Goal: Information Seeking & Learning: Learn about a topic

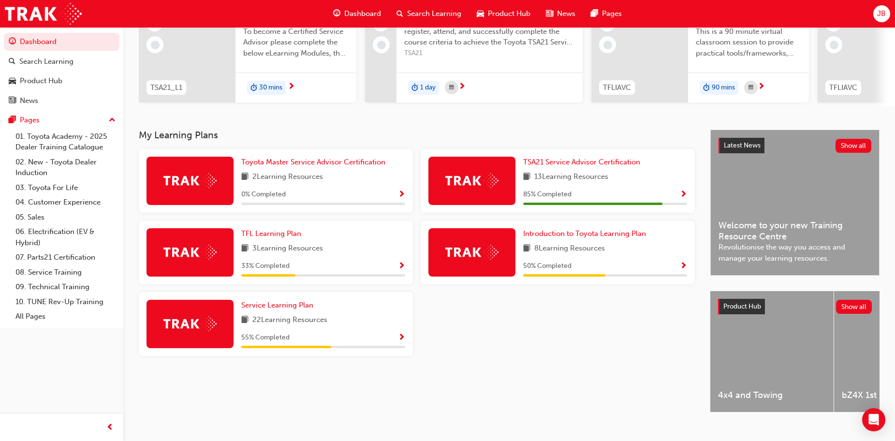
scroll to position [137, 0]
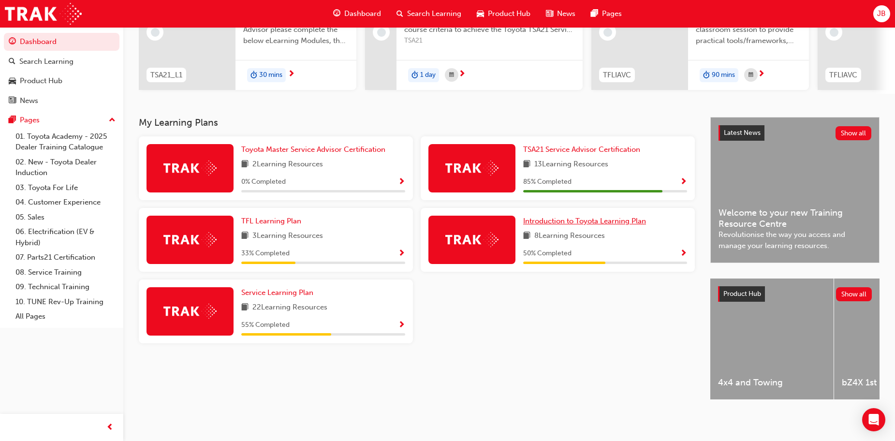
click at [558, 217] on span "Introduction to Toyota Learning Plan" at bounding box center [584, 221] width 123 height 9
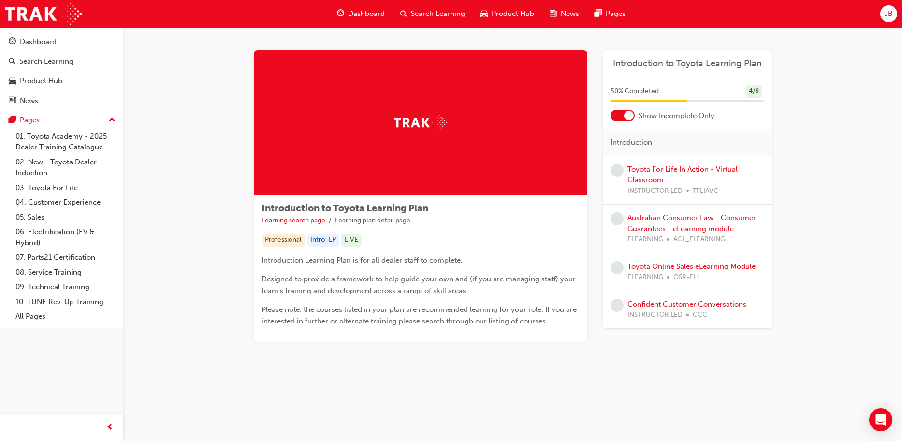
click at [659, 213] on link "Australian Consumer Law - Consumer Guarantees - eLearning module" at bounding box center [692, 223] width 129 height 20
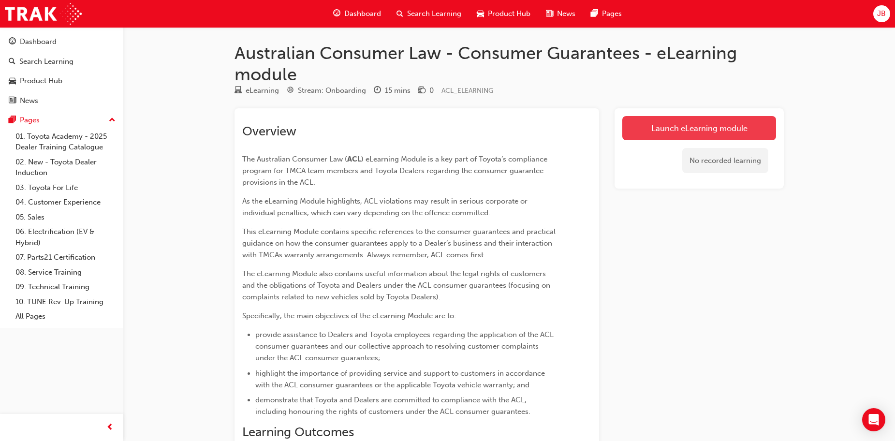
click at [700, 127] on link "Launch eLearning module" at bounding box center [699, 128] width 154 height 24
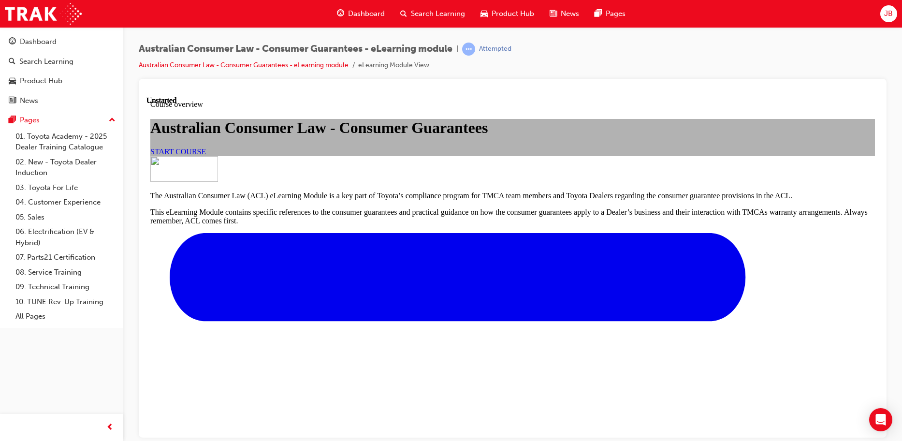
click at [206, 155] on span "START COURSE" at bounding box center [178, 151] width 56 height 8
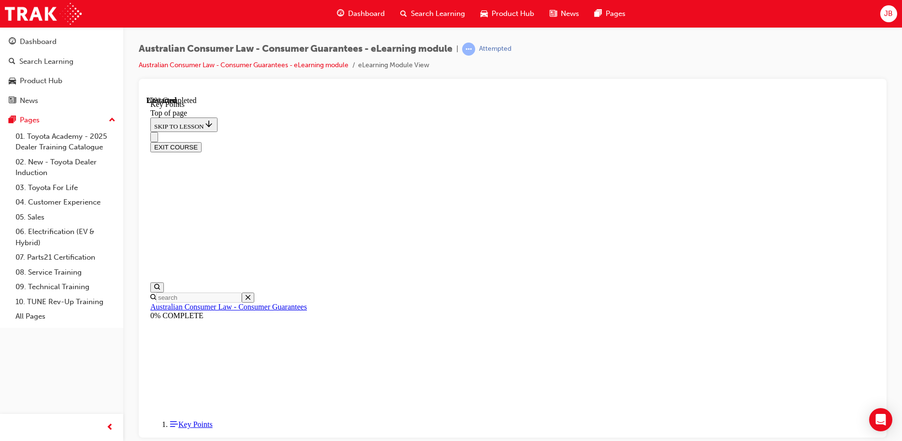
scroll to position [223, 0]
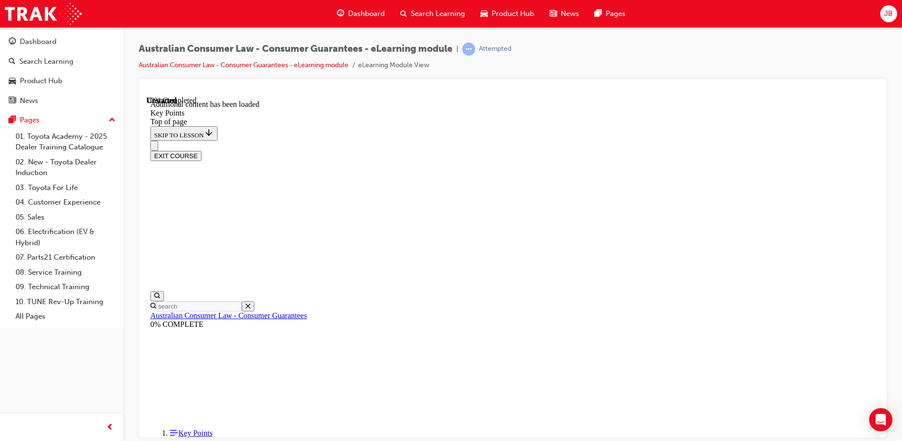
scroll to position [1264, 0]
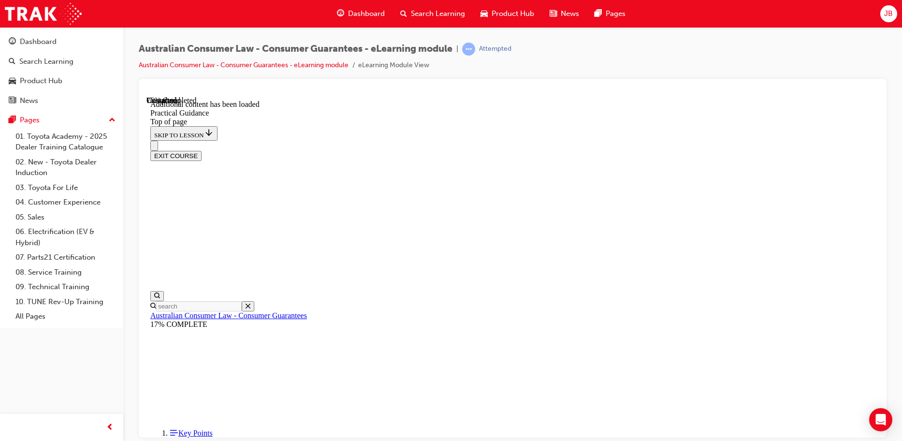
scroll to position [1746, 0]
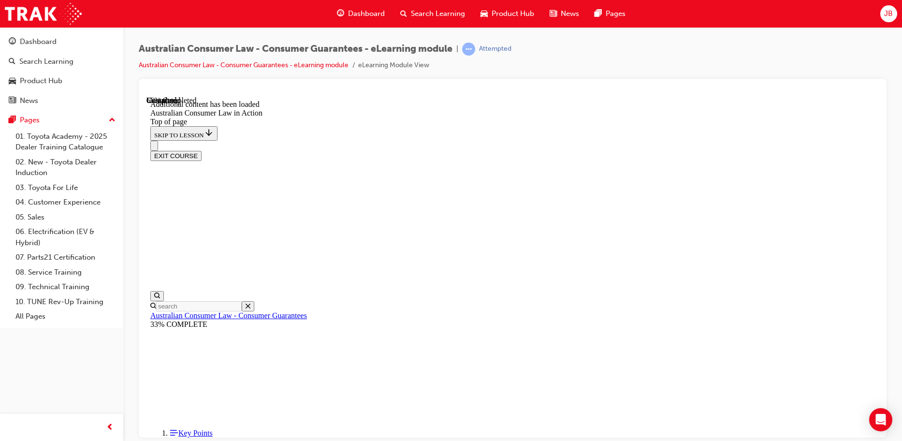
scroll to position [1419, 0]
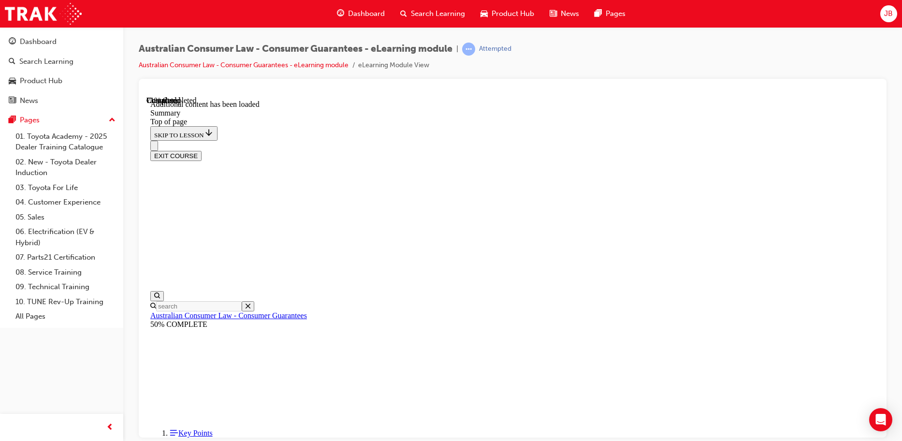
drag, startPoint x: 539, startPoint y: 188, endPoint x: 542, endPoint y: 235, distance: 47.5
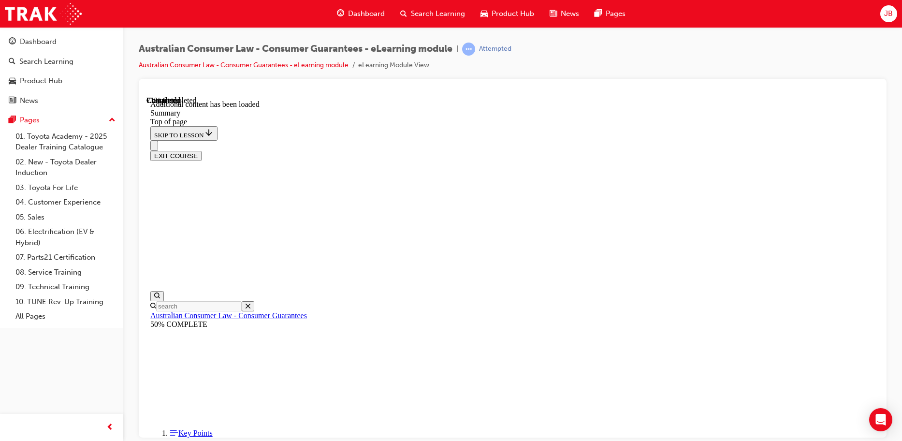
drag, startPoint x: 547, startPoint y: 264, endPoint x: 649, endPoint y: 274, distance: 102.0
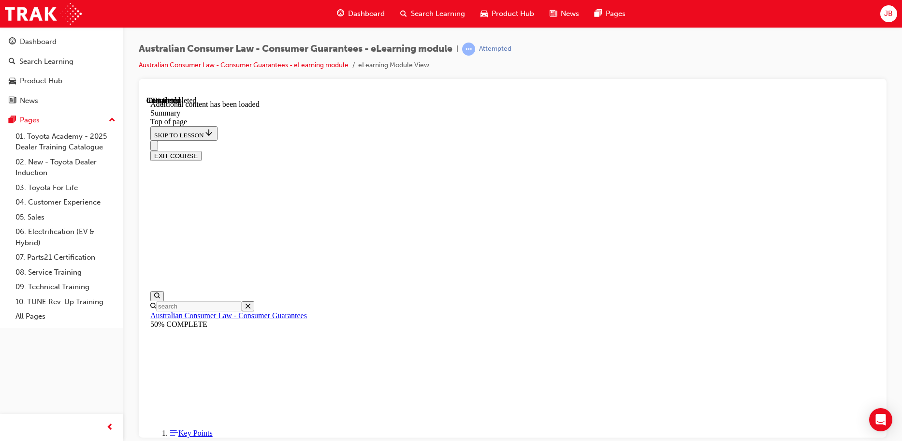
drag, startPoint x: 400, startPoint y: 253, endPoint x: 411, endPoint y: 280, distance: 28.5
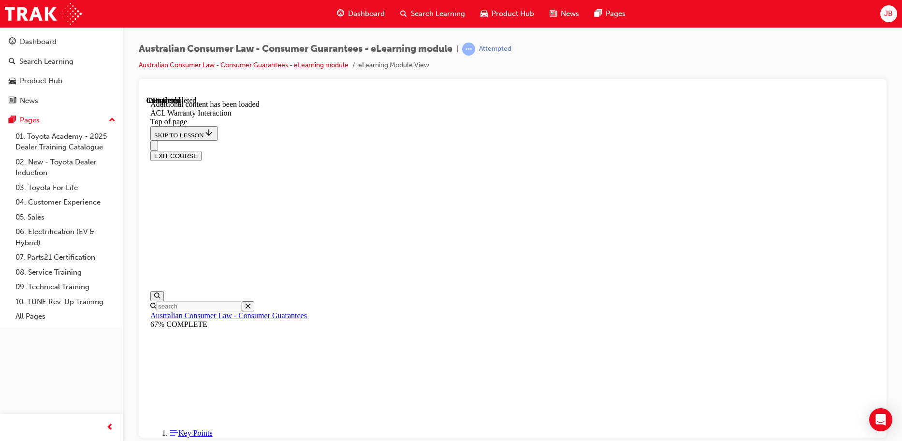
scroll to position [1106, 0]
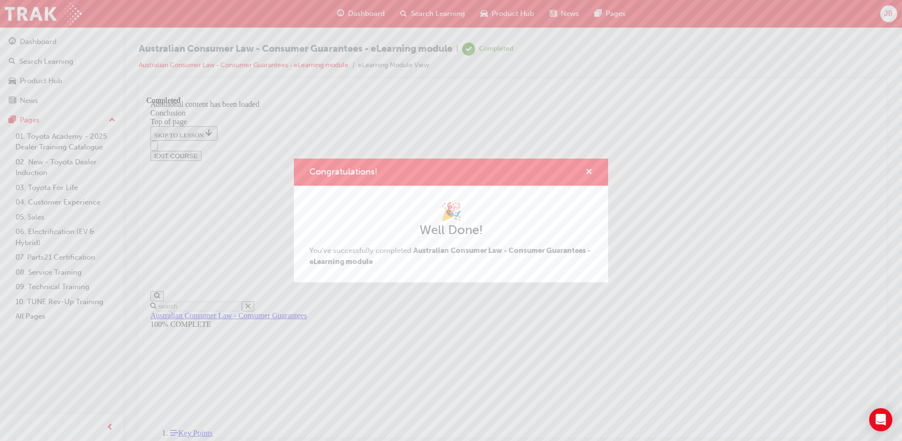
click at [591, 168] on span "cross-icon" at bounding box center [589, 172] width 7 height 9
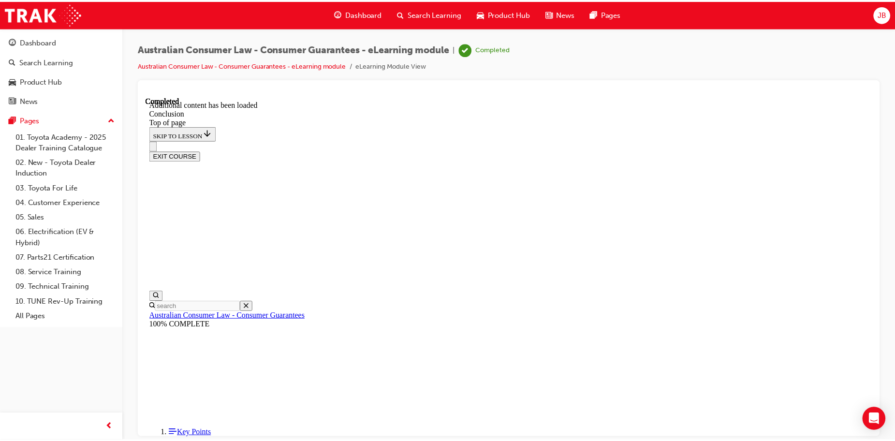
scroll to position [0, 0]
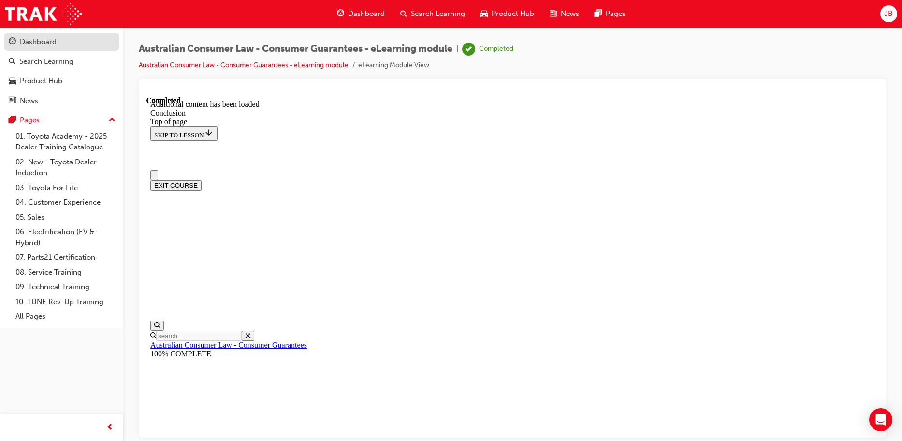
click at [57, 38] on div "Dashboard" at bounding box center [62, 42] width 106 height 12
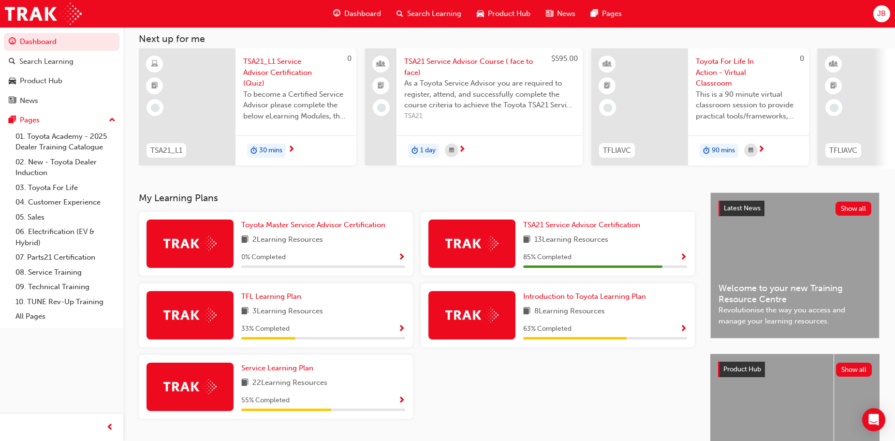
scroll to position [137, 0]
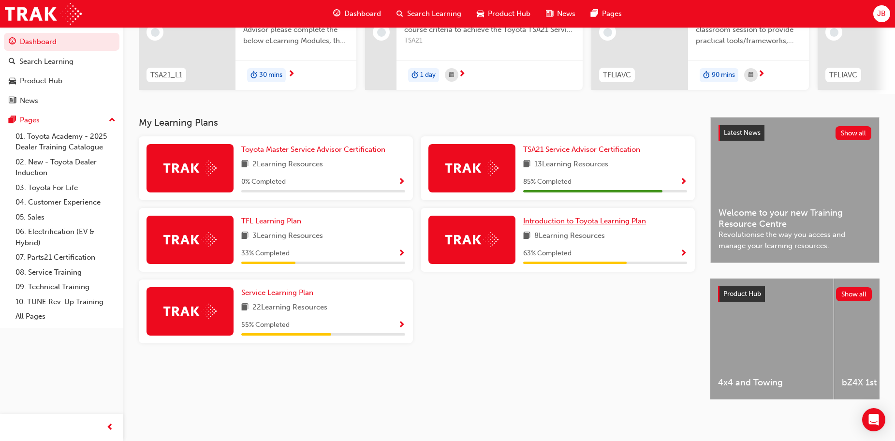
click at [566, 217] on span "Introduction to Toyota Learning Plan" at bounding box center [584, 221] width 123 height 9
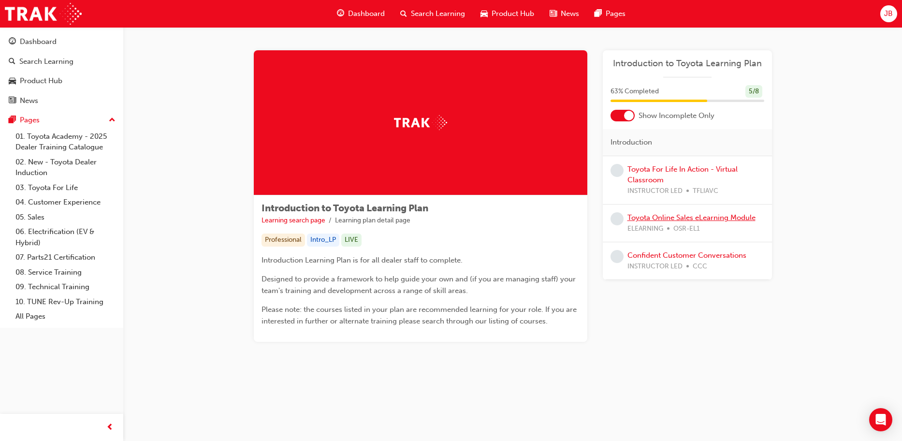
click at [648, 218] on link "Toyota Online Sales eLearning Module" at bounding box center [692, 217] width 128 height 9
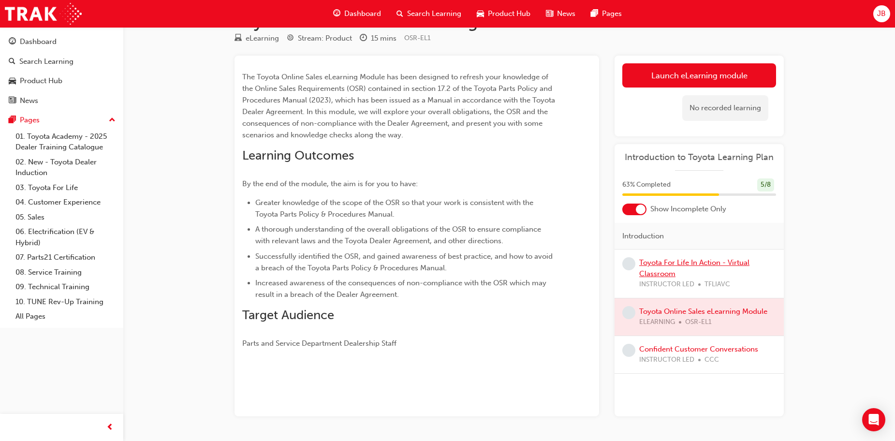
scroll to position [62, 0]
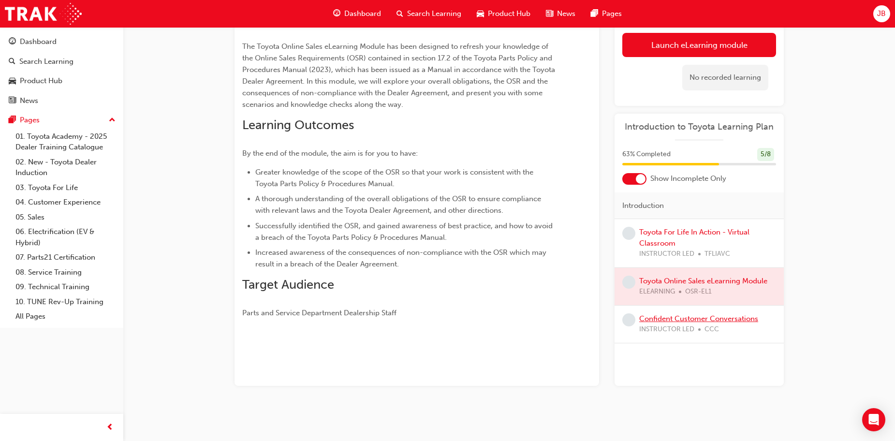
click at [691, 316] on link "Confident Customer Conversations" at bounding box center [698, 318] width 119 height 9
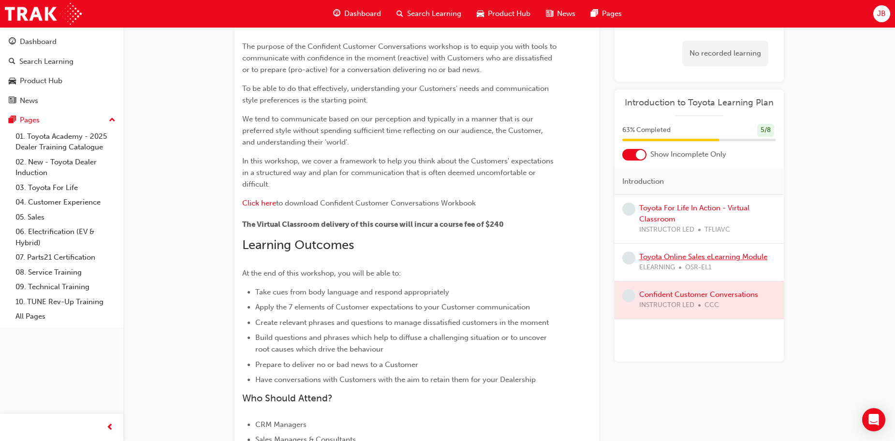
click at [682, 258] on link "Toyota Online Sales eLearning Module" at bounding box center [703, 256] width 128 height 9
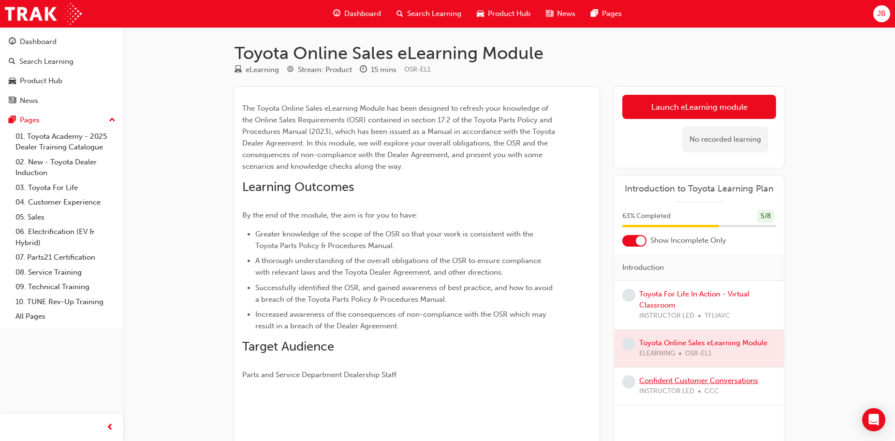
click at [708, 376] on link "Confident Customer Conversations" at bounding box center [698, 380] width 119 height 9
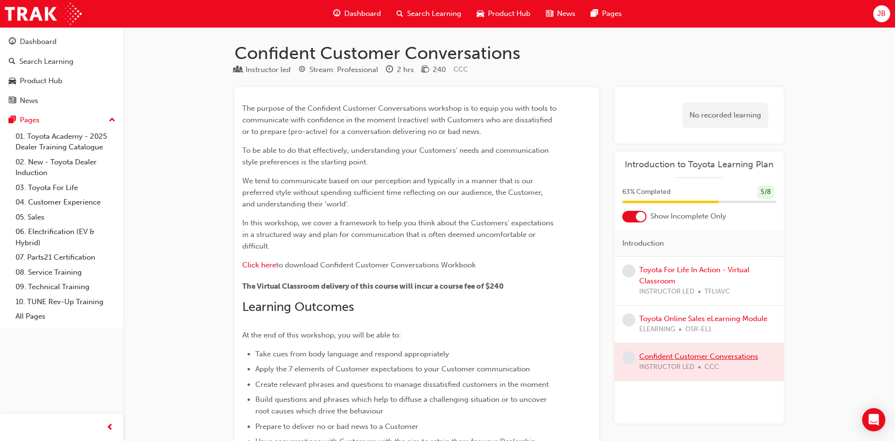
scroll to position [62, 0]
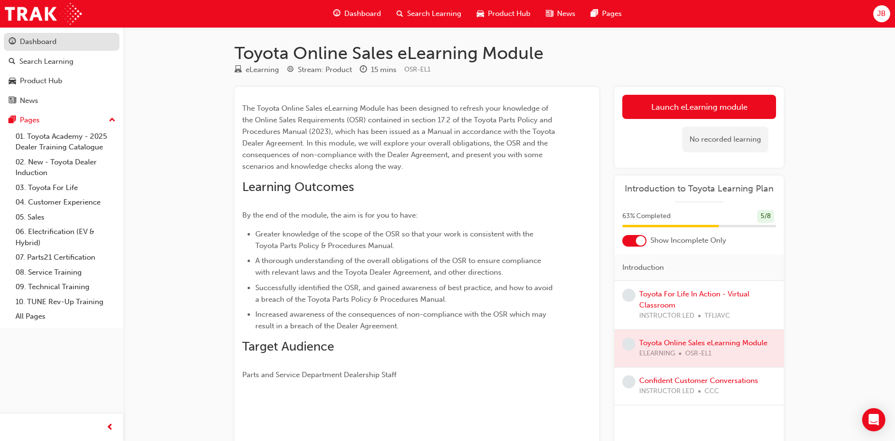
click at [61, 45] on div "Dashboard" at bounding box center [62, 42] width 106 height 12
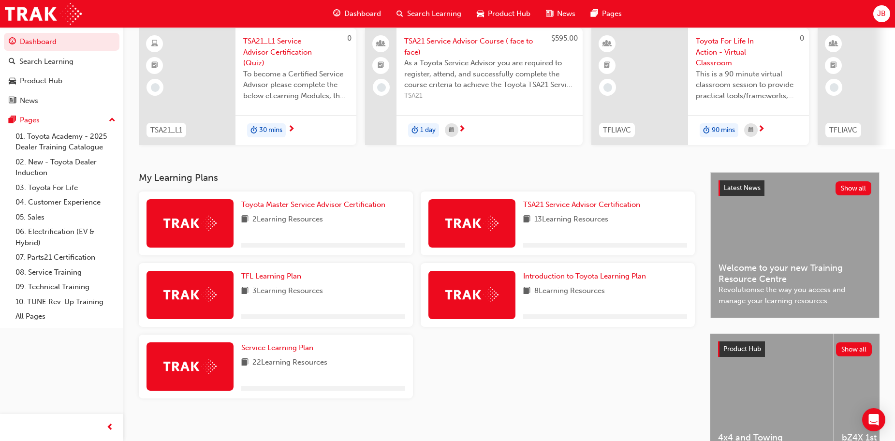
scroll to position [137, 0]
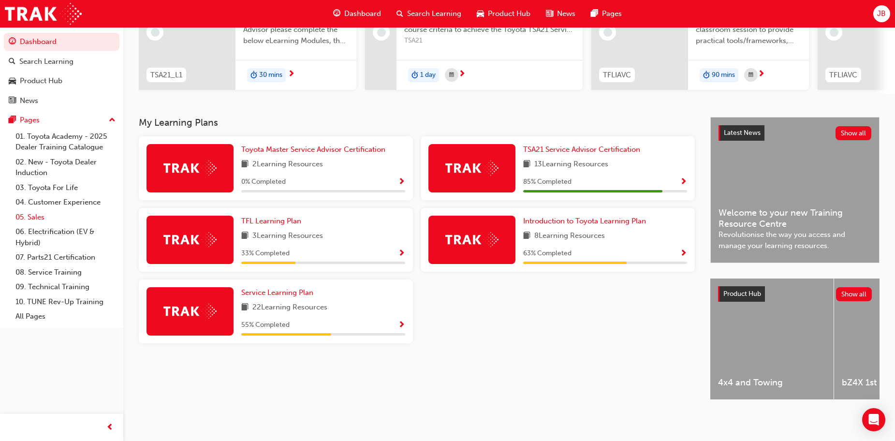
click at [46, 213] on link "05. Sales" at bounding box center [66, 217] width 108 height 15
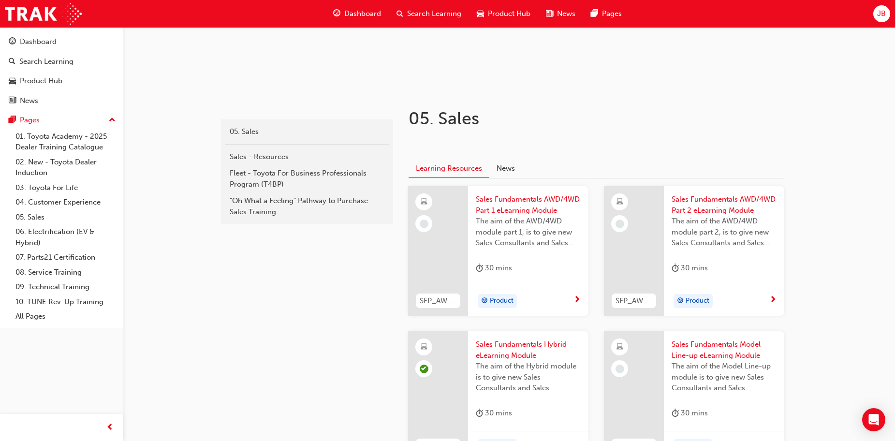
scroll to position [145, 0]
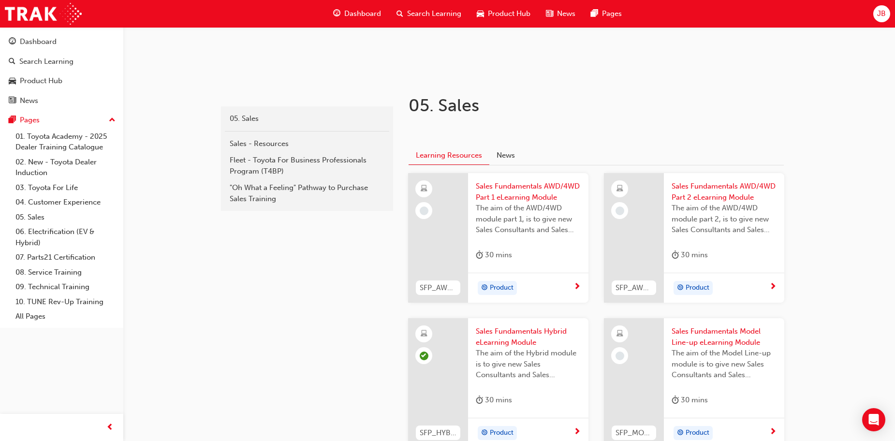
click at [511, 193] on span "Sales Fundamentals AWD/4WD Part 1 eLearning Module" at bounding box center [528, 192] width 105 height 22
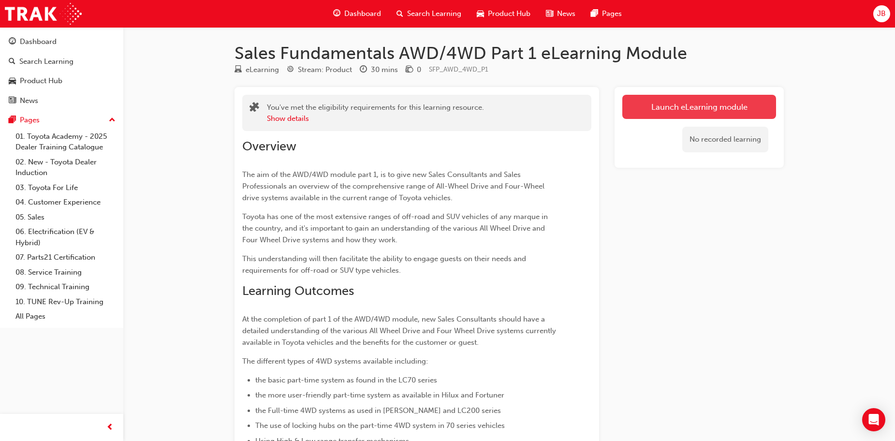
click at [652, 104] on link "Launch eLearning module" at bounding box center [699, 107] width 154 height 24
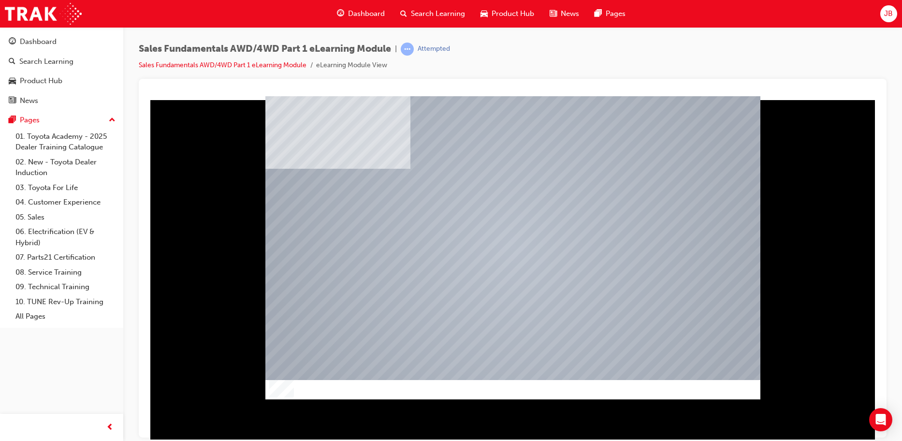
click at [804, 61] on div "Sales Fundamentals AWD/4WD Part 1 eLearning Module | Attempted Sales Fundamenta…" at bounding box center [513, 61] width 748 height 36
